Goal: Task Accomplishment & Management: Complete application form

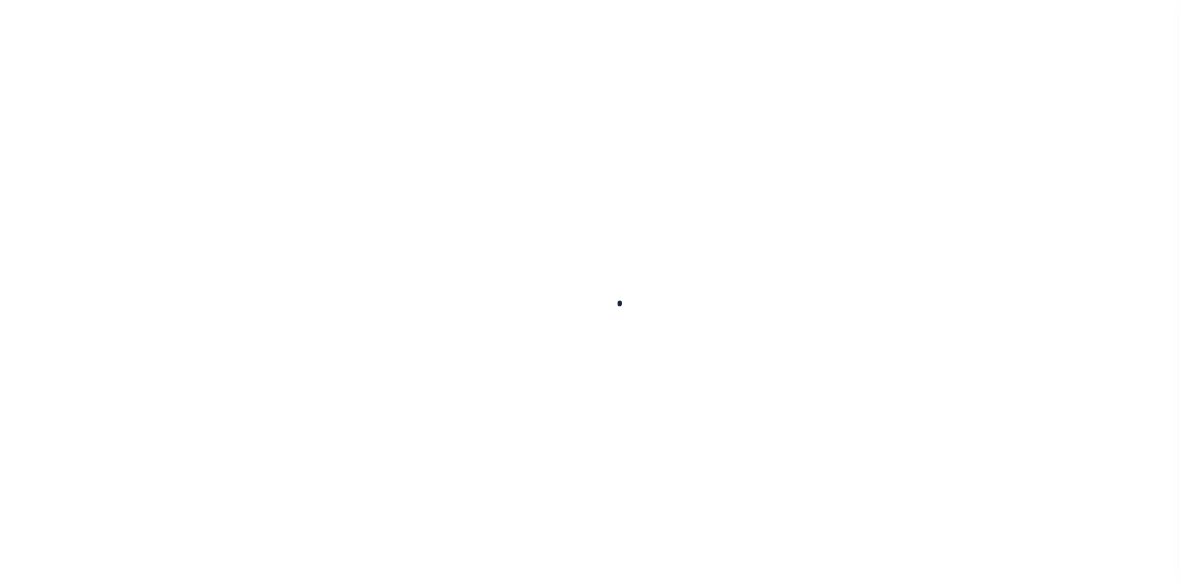
type input "400021500"
type input "[PERSON_NAME] [PERSON_NAME]"
select select
select select "10"
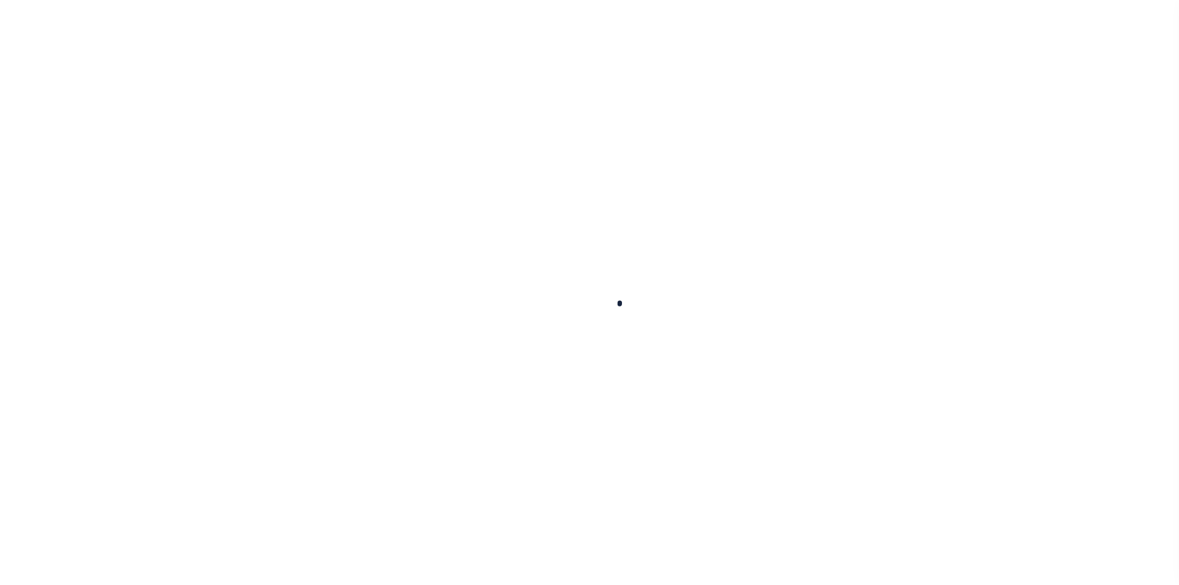
select select "NonEscrow"
type input "1915 Brundrette"
select select
type input "[GEOGRAPHIC_DATA]"
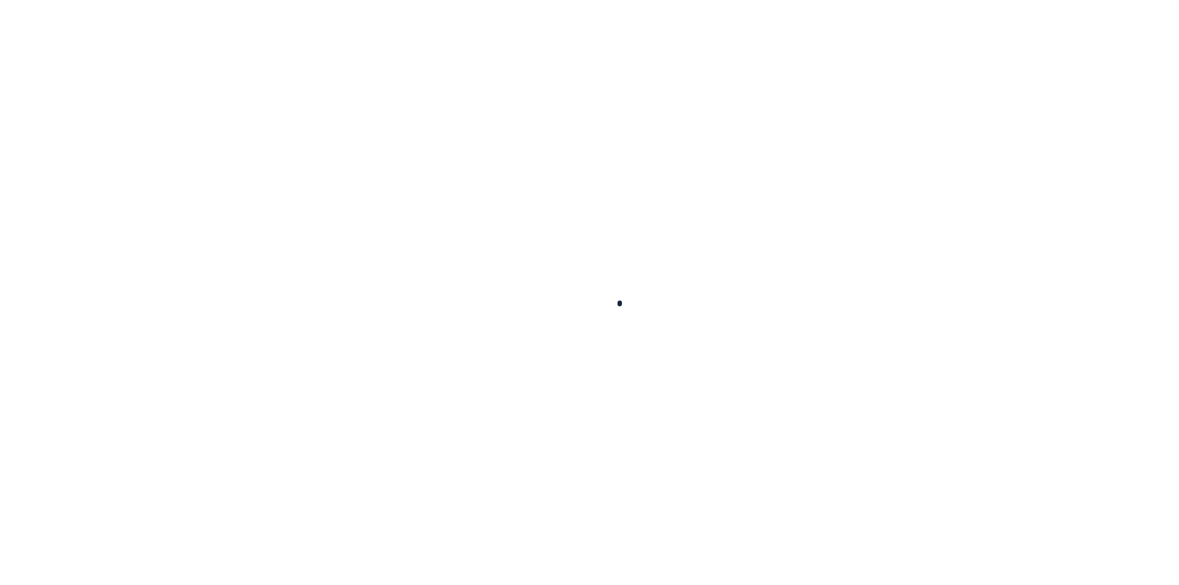
select select "[GEOGRAPHIC_DATA]"
select select "4117"
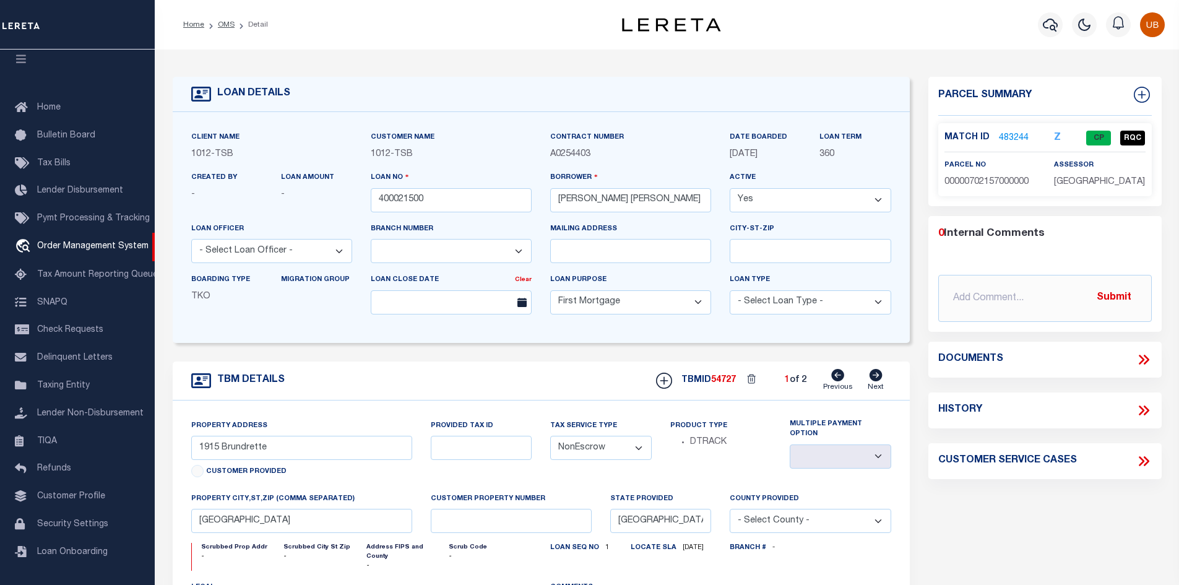
click at [1010, 135] on link "483244" at bounding box center [1014, 138] width 30 height 13
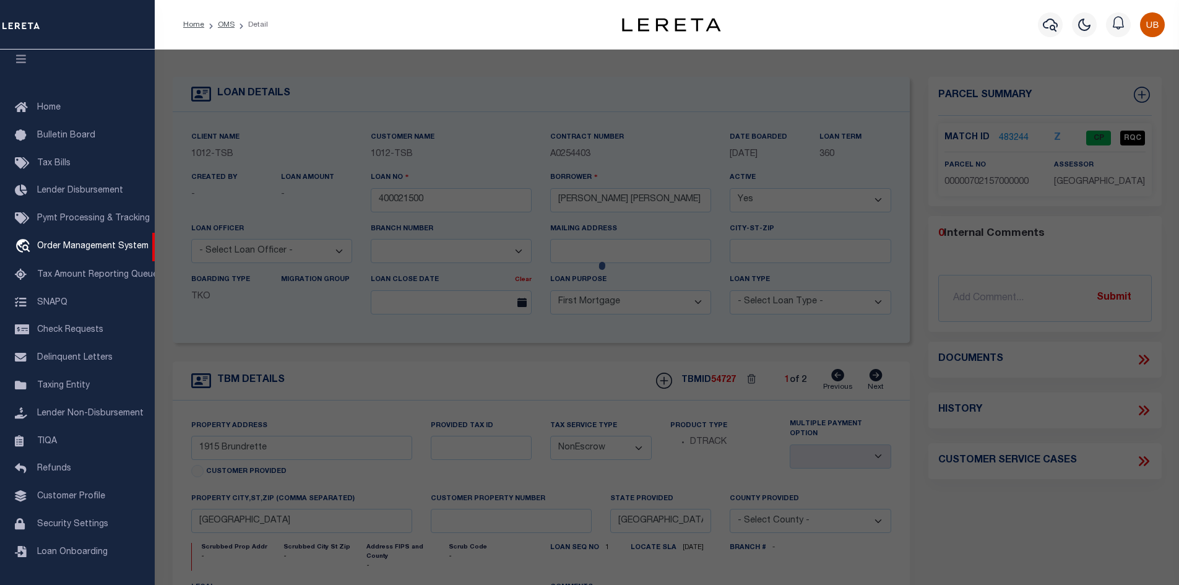
checkbox input "false"
select select "CP"
type input "SMITHKIRKLEY [PERSON_NAME]"
type input "00000702157000000"
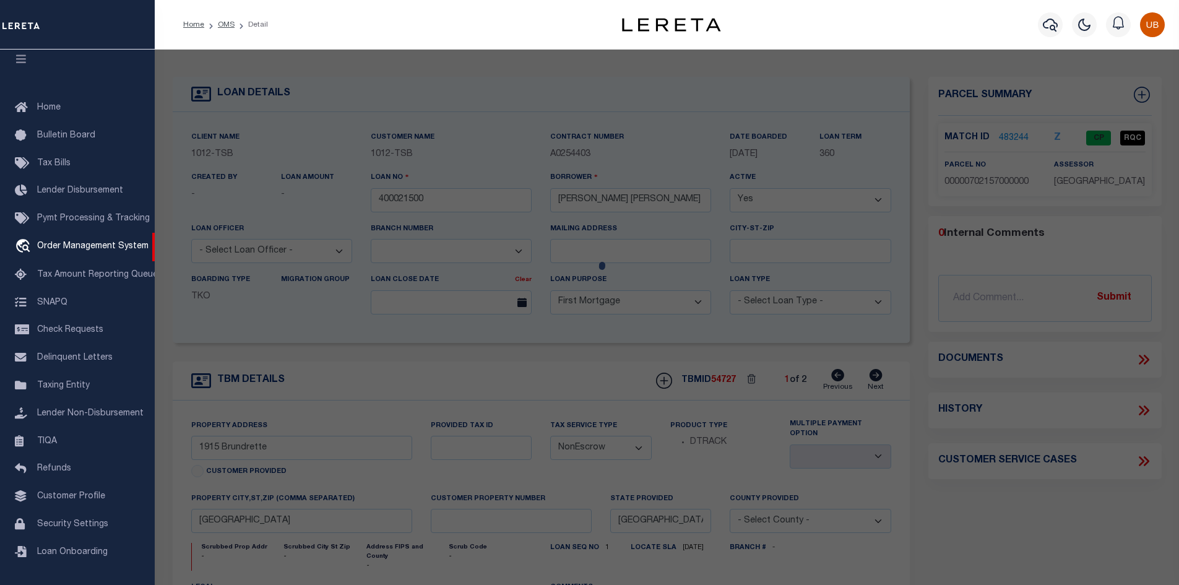
type input "1915 BRUNDRETTE"
type input "DALLAS [GEOGRAPHIC_DATA]"
type textarea "HILLSIDE ADDITION TO CEMENT CITY BLK C/7240 LT 5 VOL82179/0127 INT200900181458 …"
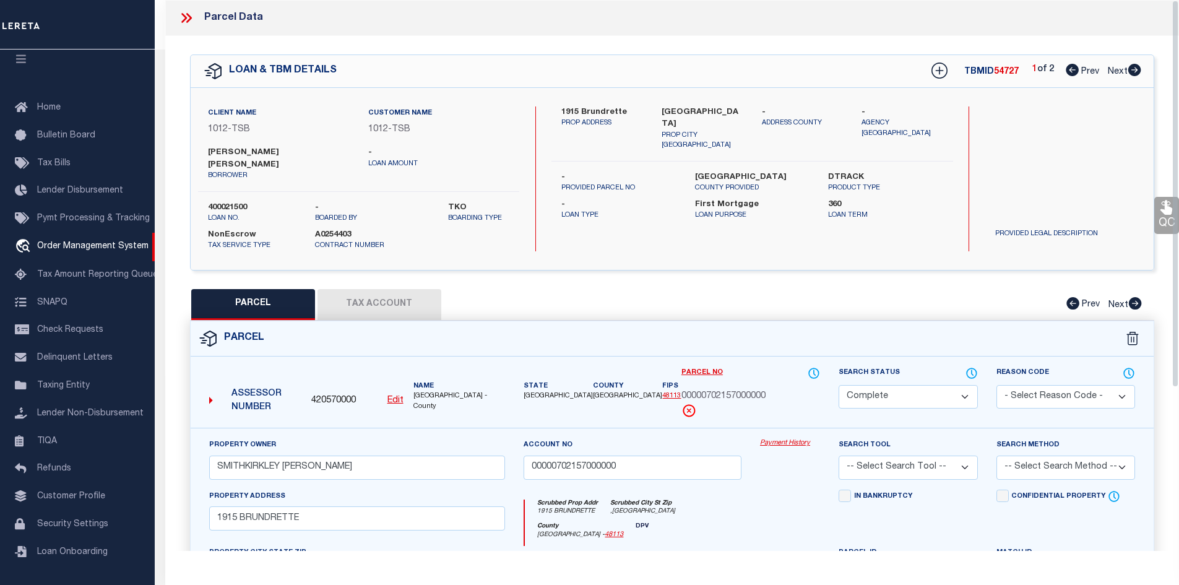
click at [387, 293] on button "Tax Account" at bounding box center [379, 304] width 124 height 31
select select "100"
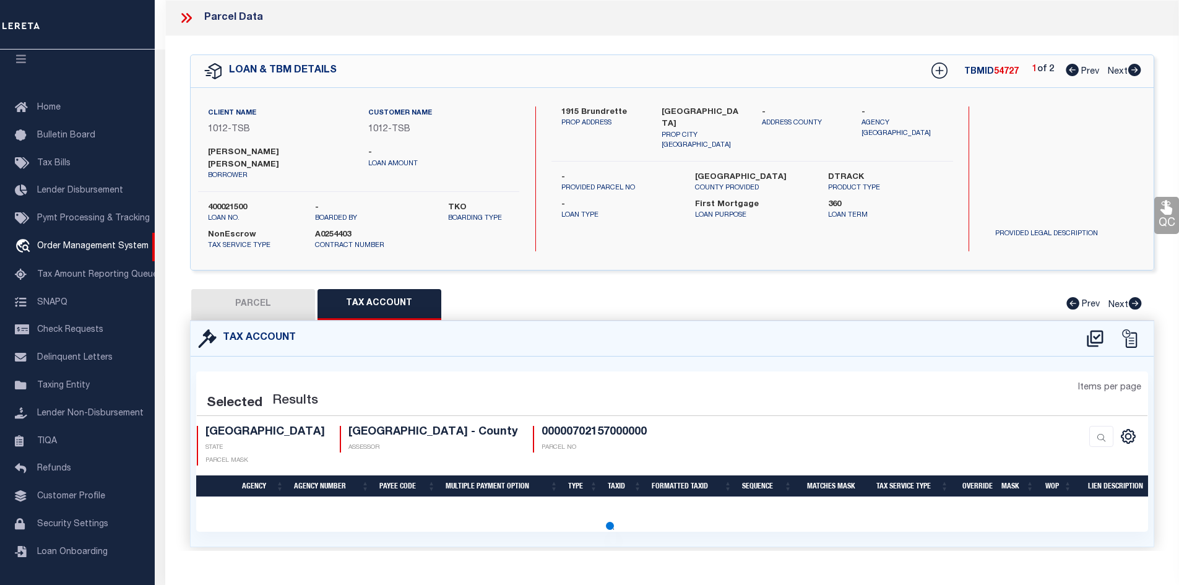
select select "100"
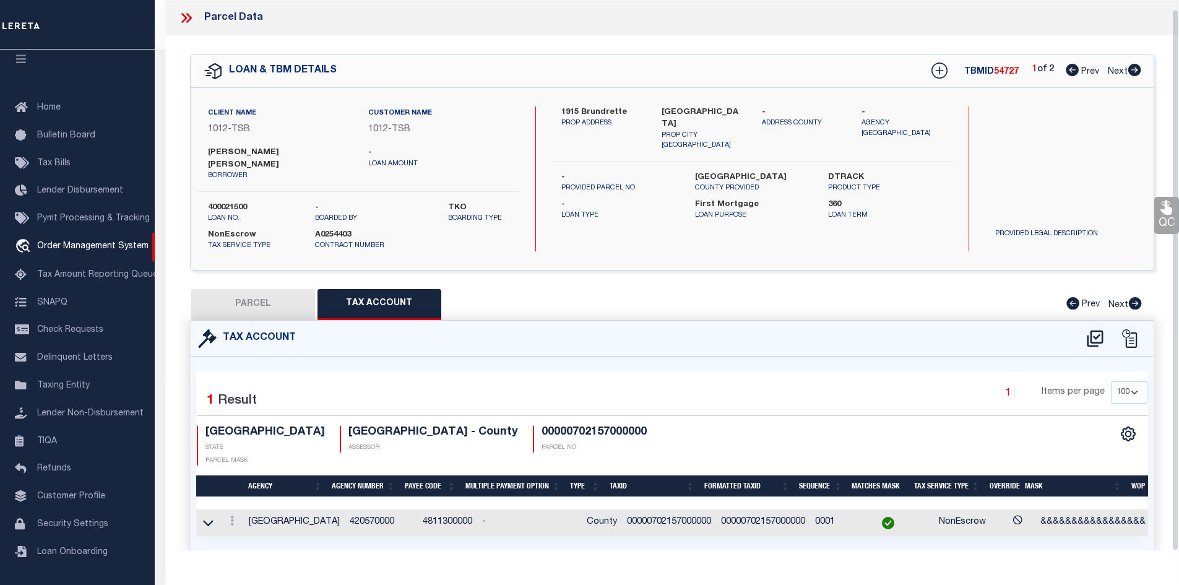
scroll to position [9, 0]
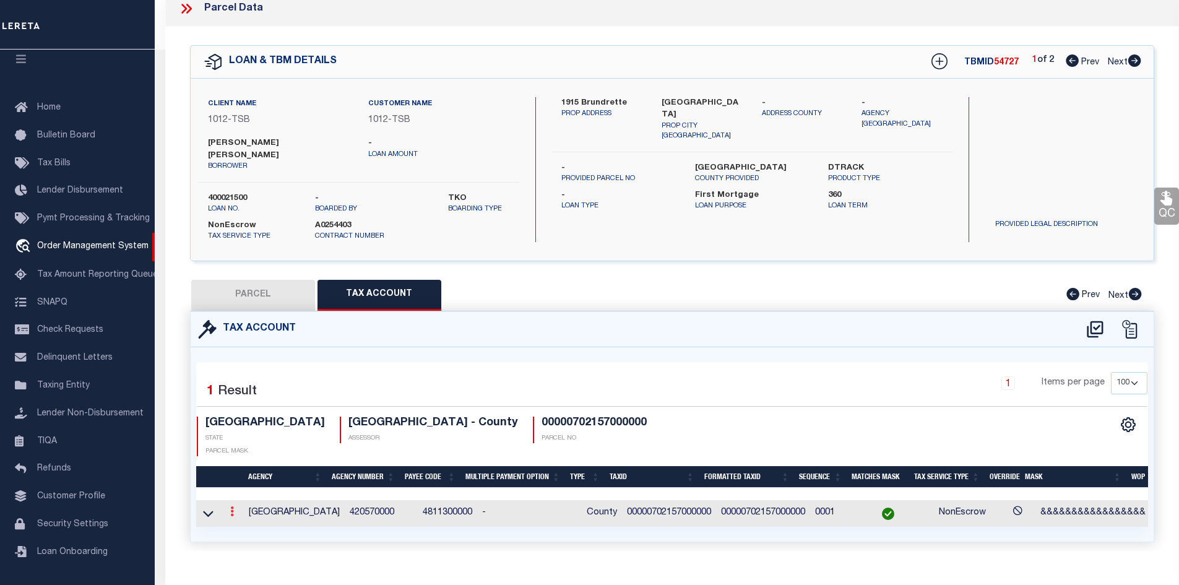
click at [236, 508] on link at bounding box center [232, 513] width 14 height 10
click at [234, 506] on icon at bounding box center [232, 511] width 4 height 10
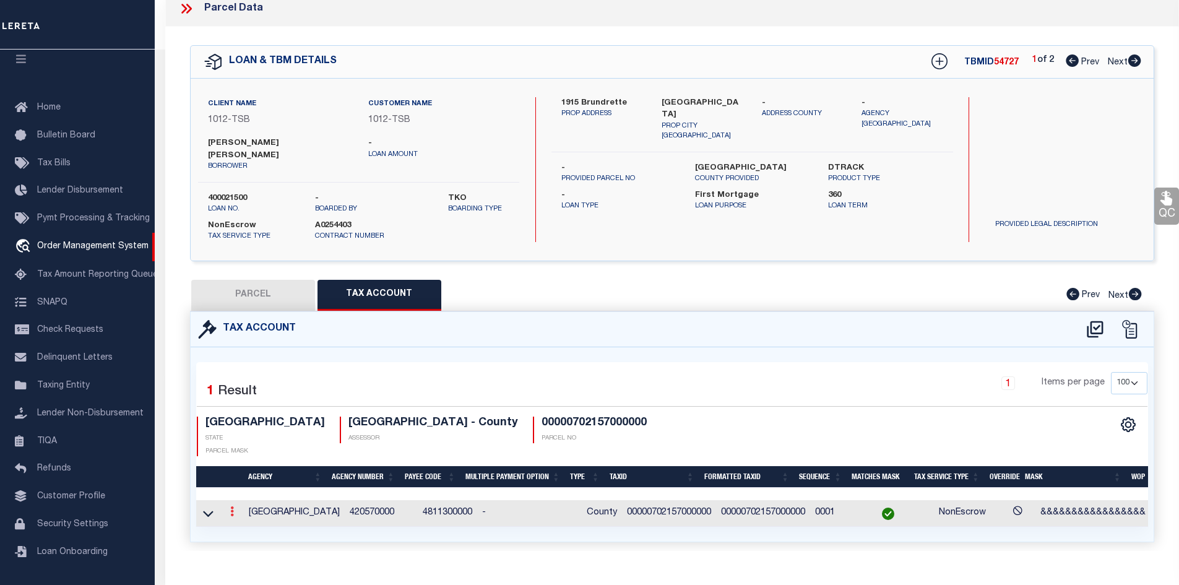
click at [234, 506] on icon at bounding box center [232, 511] width 4 height 10
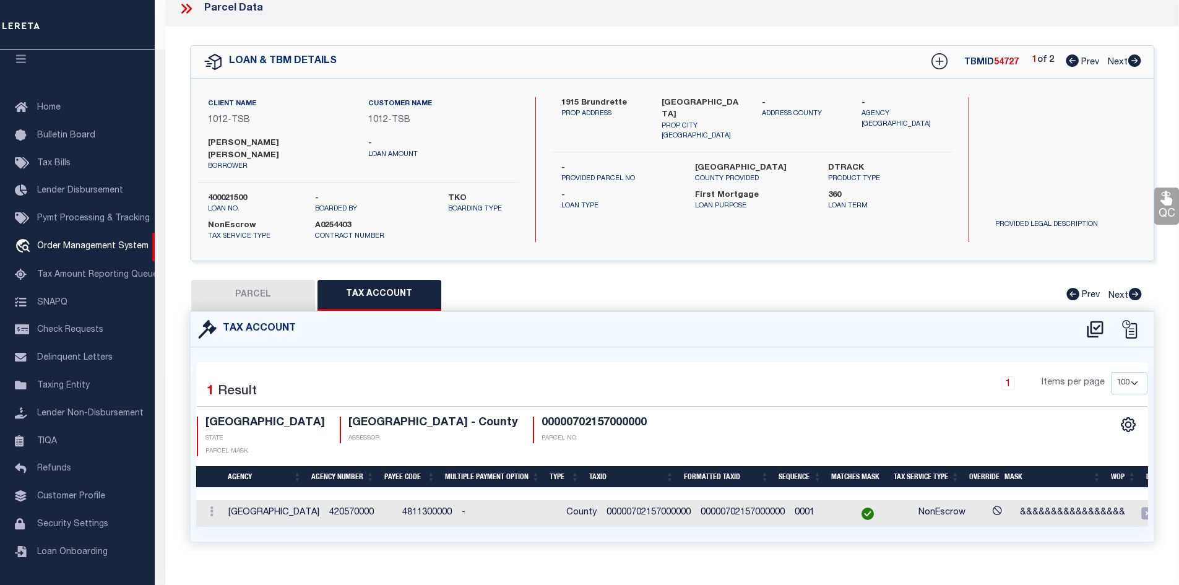
scroll to position [0, 0]
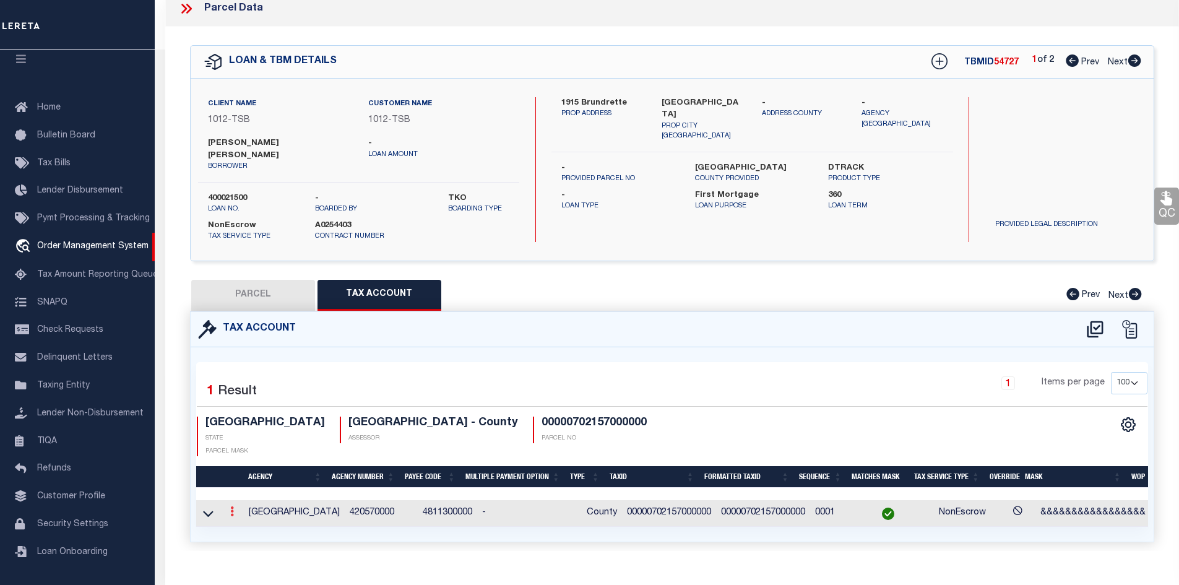
click at [234, 506] on icon at bounding box center [232, 511] width 4 height 10
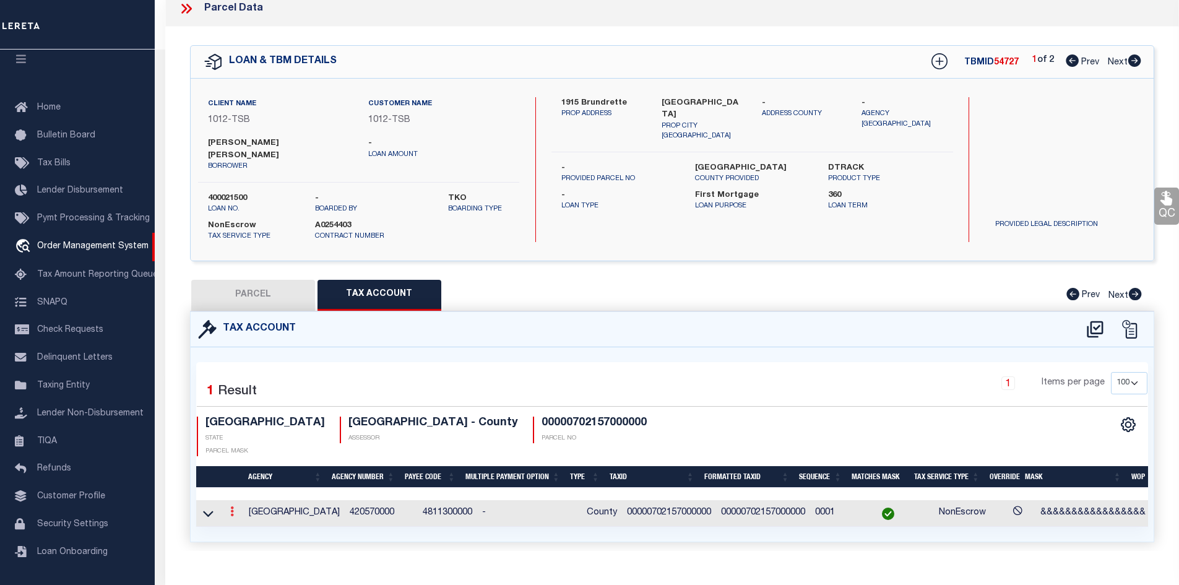
click at [234, 506] on icon at bounding box center [232, 511] width 4 height 10
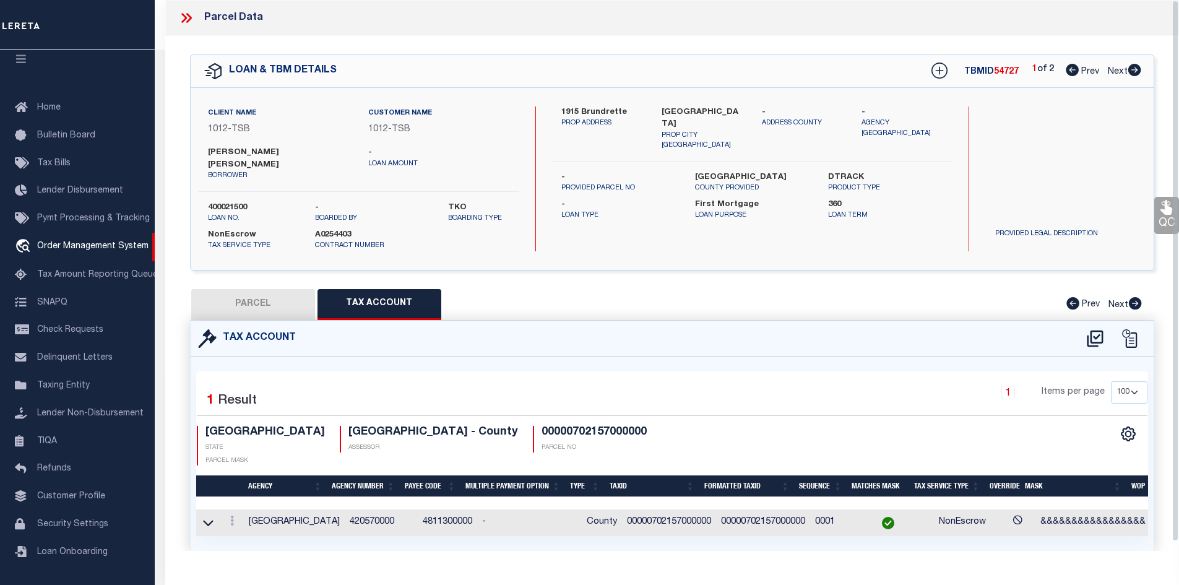
click at [194, 15] on div at bounding box center [191, 18] width 26 height 16
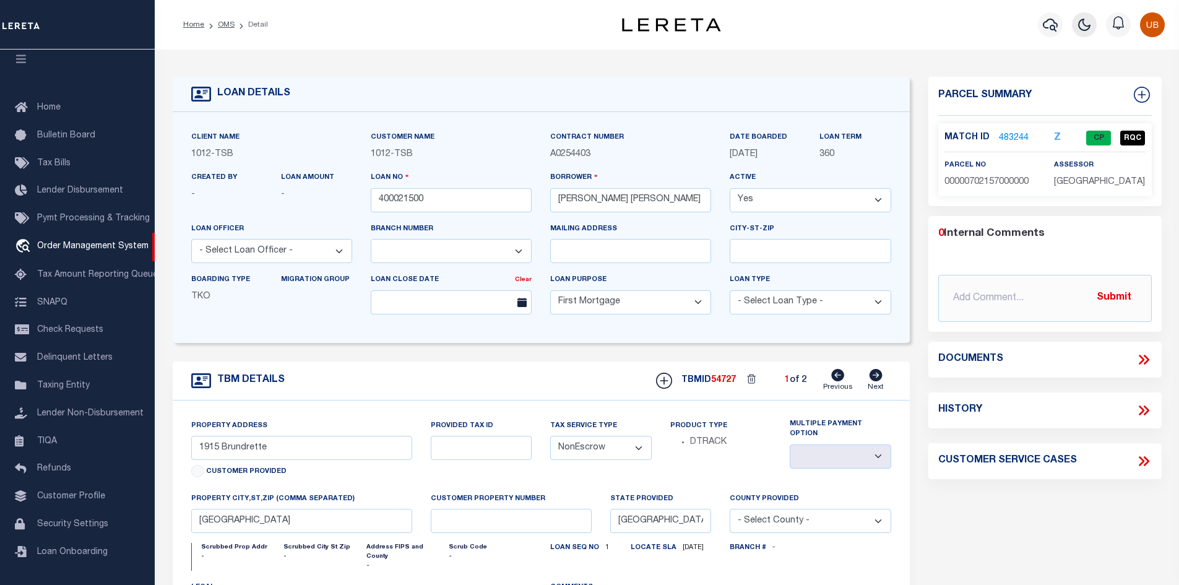
click at [1091, 24] on icon "button" at bounding box center [1084, 24] width 15 height 15
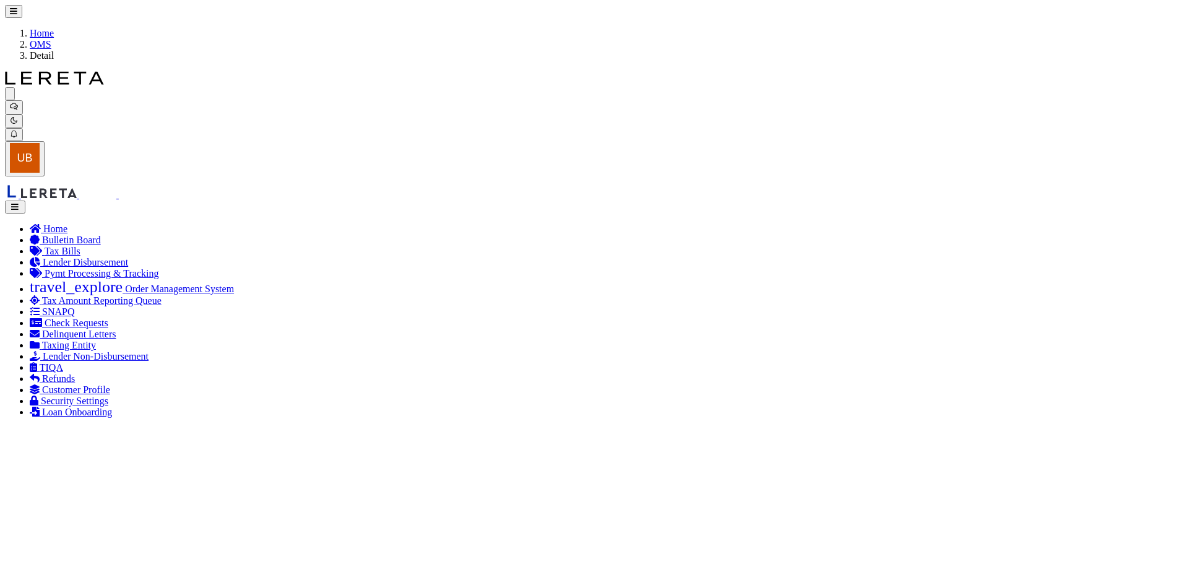
select select "AS"
checkbox input "false"
select select "CP"
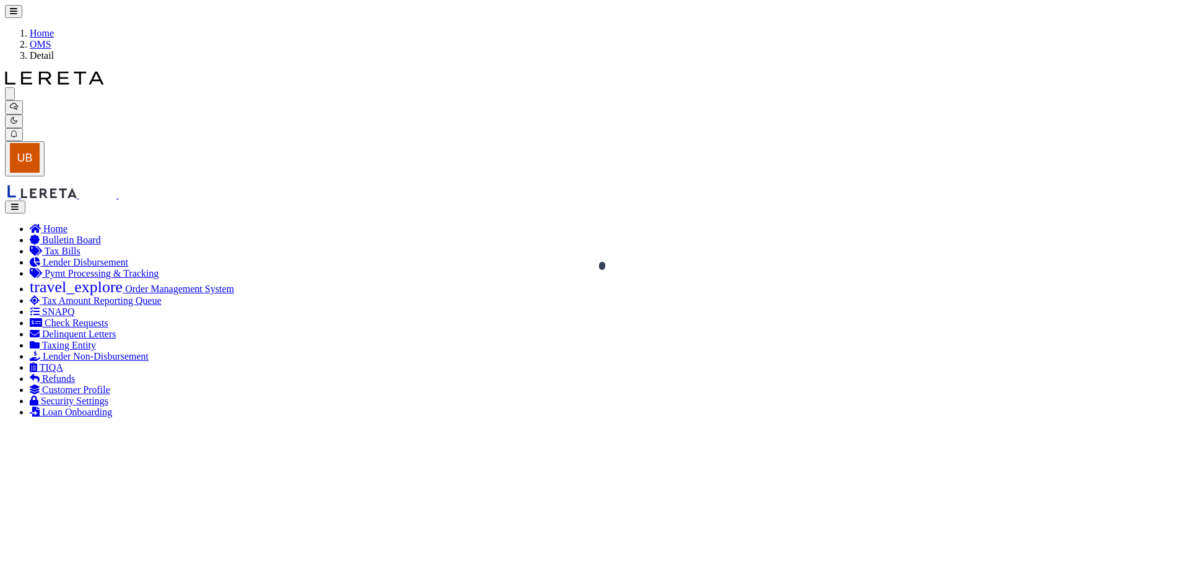
type input "SMITHKIRKLEY [PERSON_NAME]"
type input "00000702157000000"
type input "1915 BRUNDRETTE"
type input "DALLAS [GEOGRAPHIC_DATA]"
type textarea "HILLSIDE ADDITION TO CEMENT CITY BLK C/7240 LT 5 VOL82179/0127 INT200900181458 …"
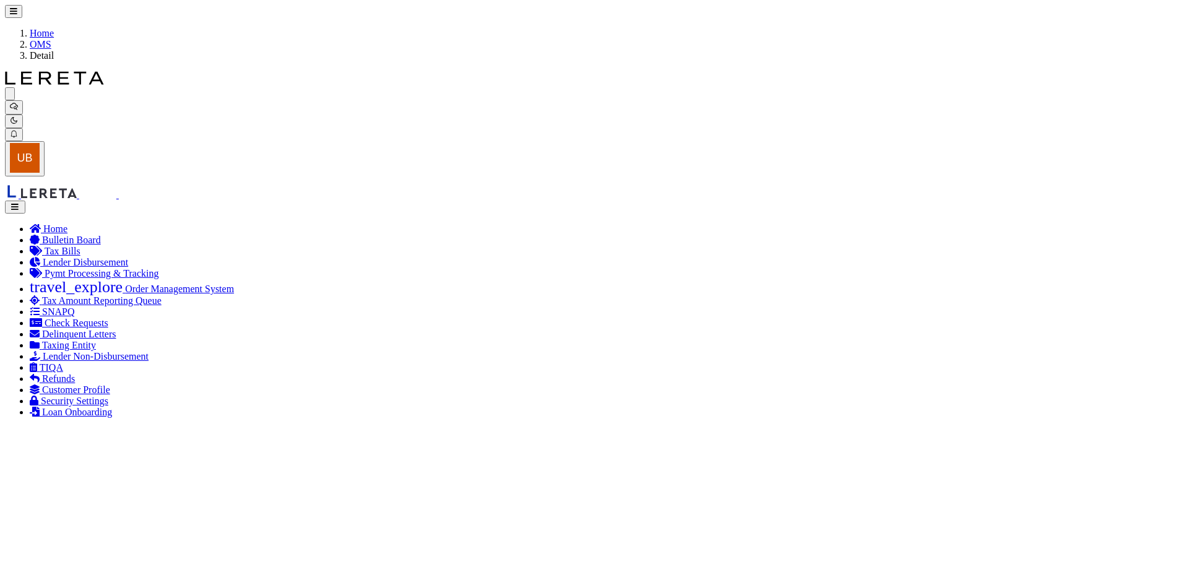
scroll to position [186, 0]
select select "100"
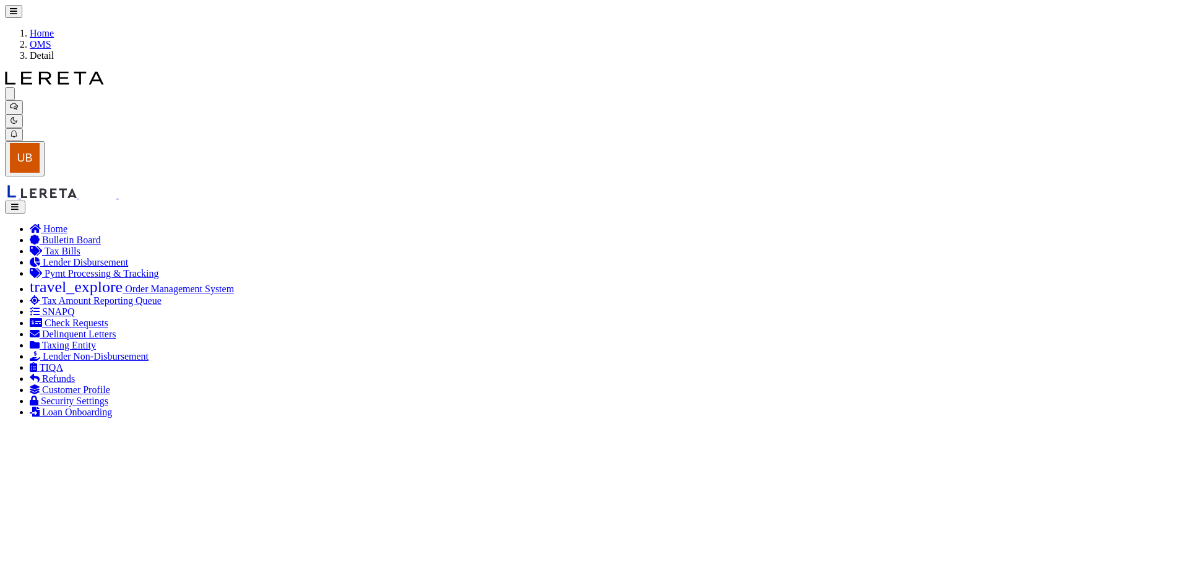
select select "AS"
checkbox input "false"
select select "CP"
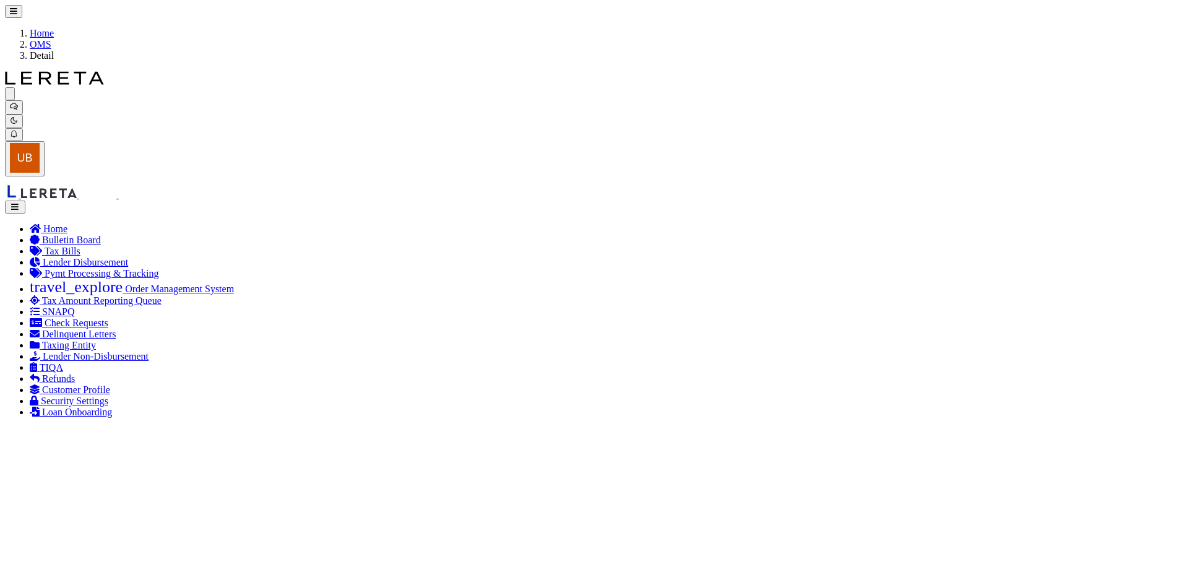
type input "SMITHKIRKLEY [PERSON_NAME]"
type input "00000702157000000"
type input "1915 BRUNDRETTE"
type input "DALLAS [GEOGRAPHIC_DATA]"
type textarea "HILLSIDE ADDITION TO CEMENT CITY BLK C/7240 LT 5 VOL82179/0127 INT200900181458 …"
